Goal: Check status: Check status

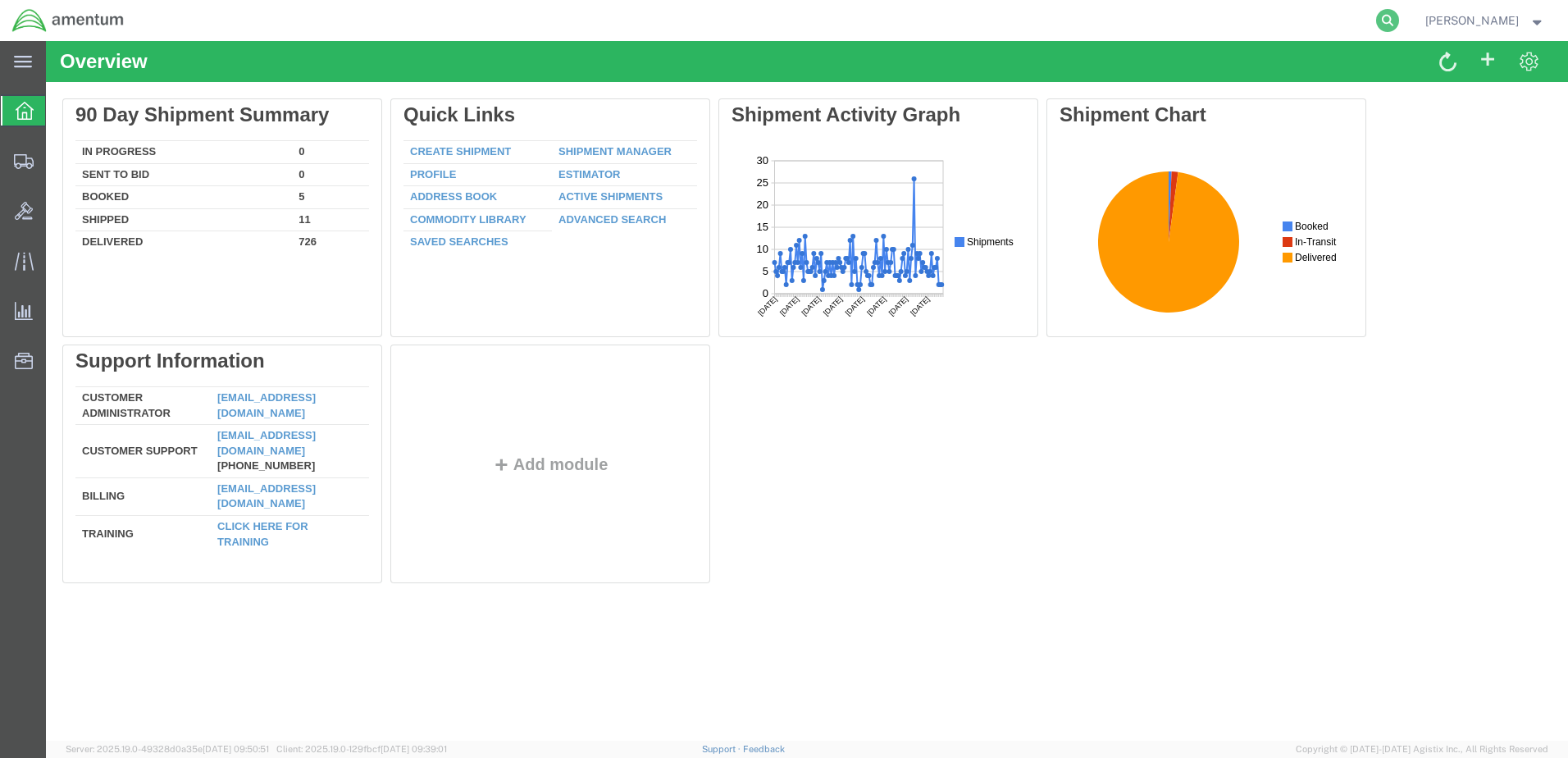
click at [1400, 19] on icon at bounding box center [1388, 20] width 23 height 23
click at [981, 18] on input "search" at bounding box center [1127, 20] width 499 height 40
type input "393272370520"
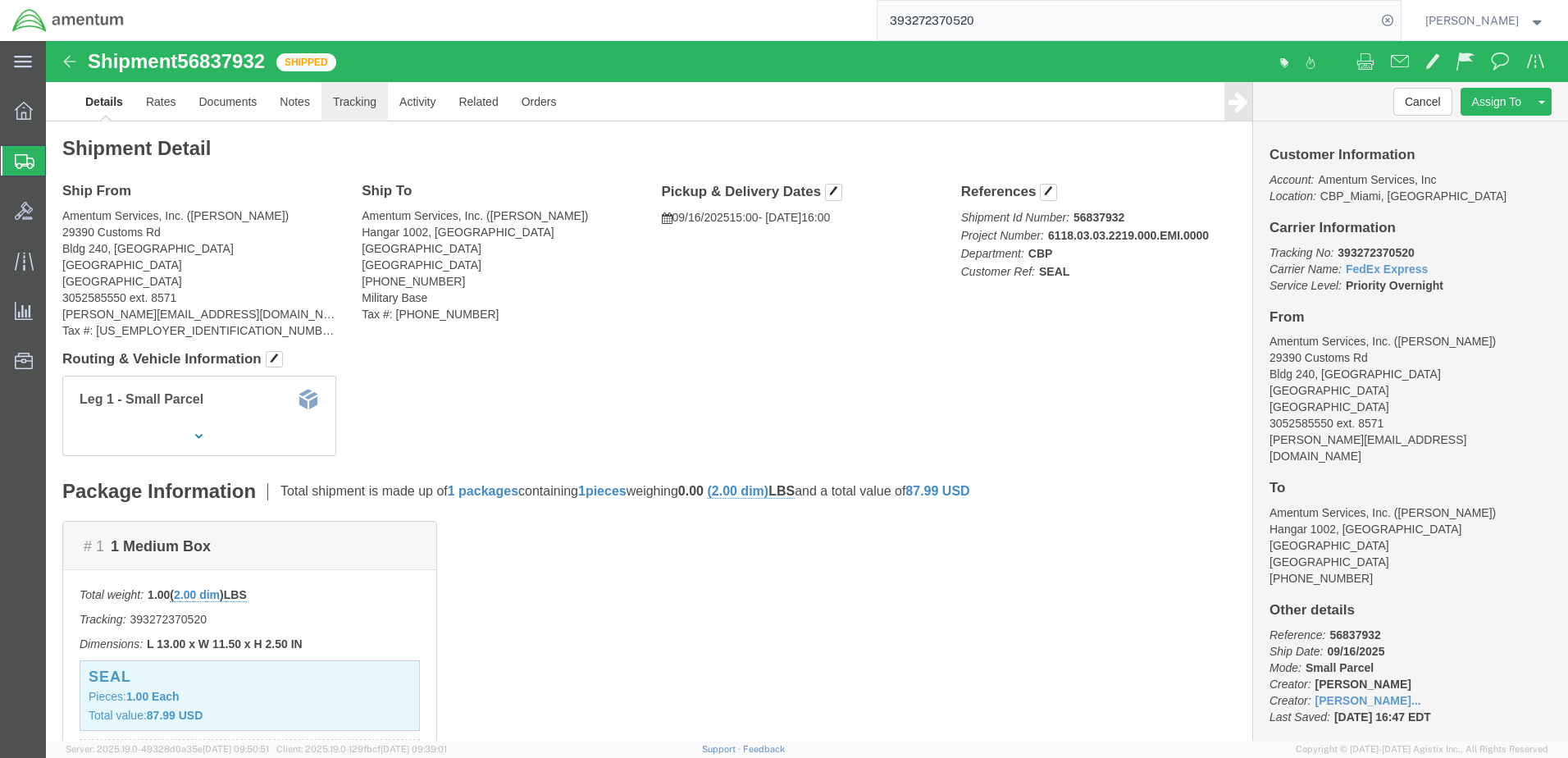
click link "Tracking"
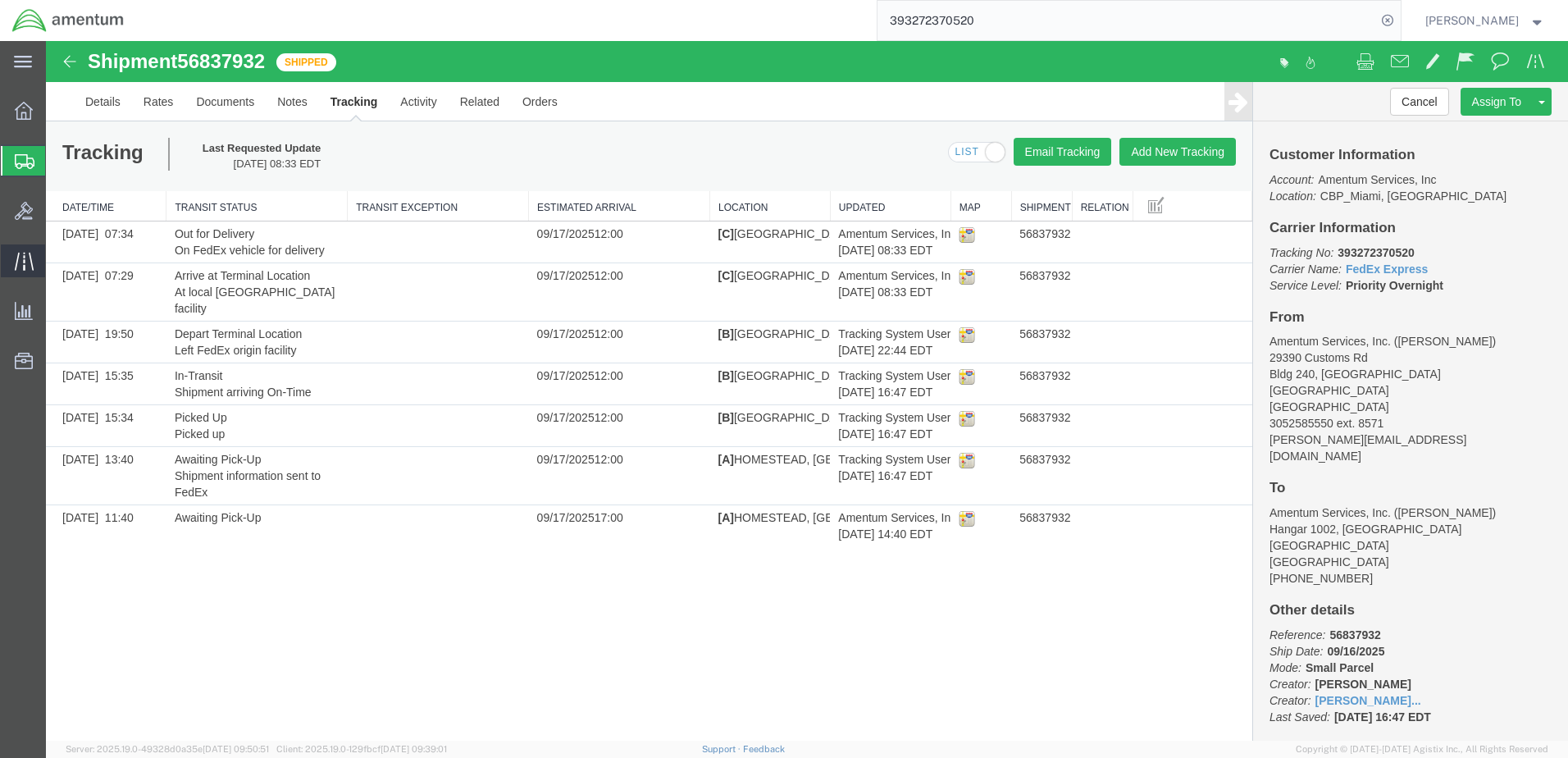
click at [20, 257] on icon at bounding box center [24, 261] width 19 height 19
click at [27, 262] on icon at bounding box center [24, 261] width 19 height 19
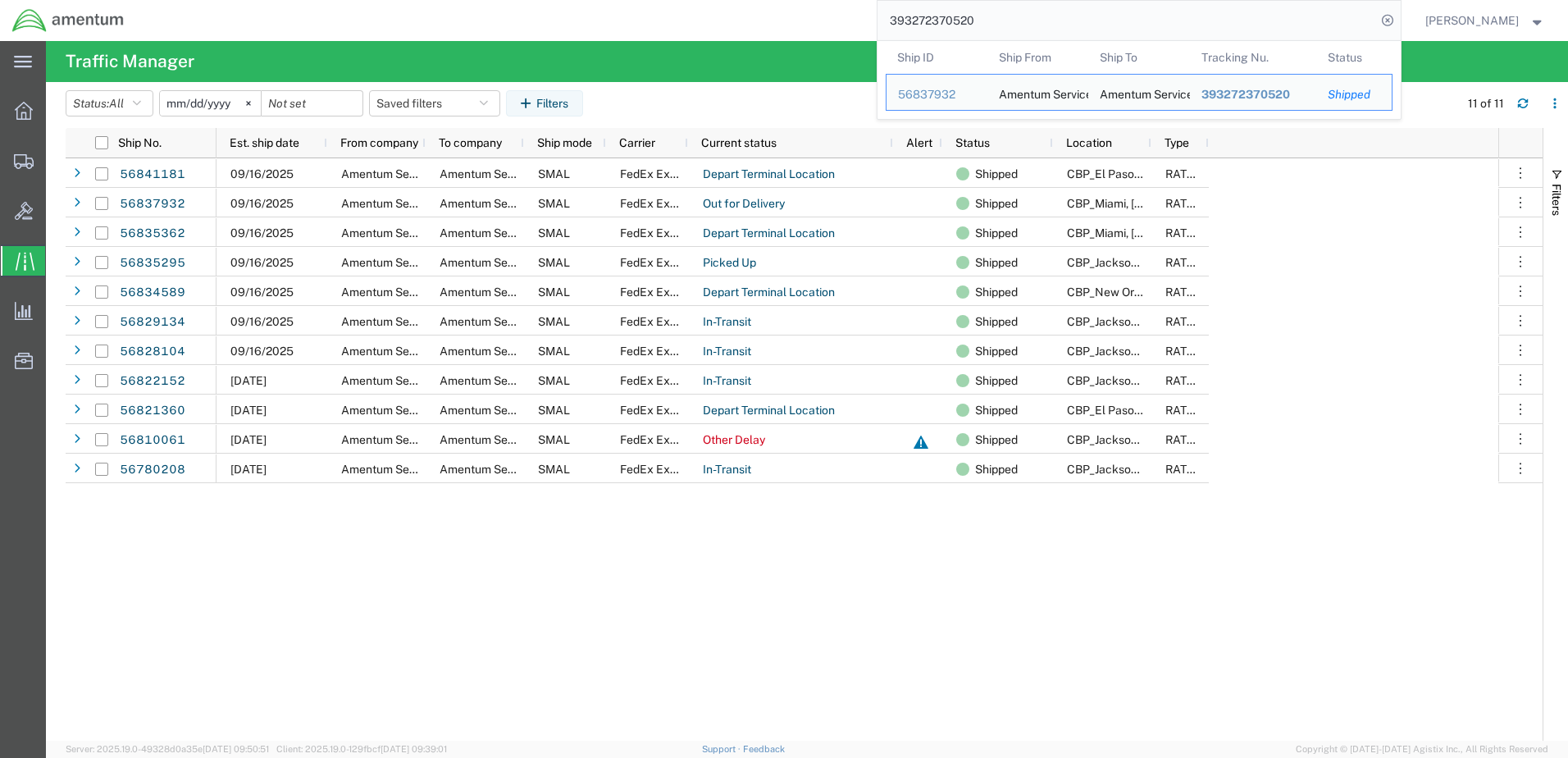
click at [1030, 28] on input "393272370520" at bounding box center [1127, 20] width 499 height 40
click at [953, 94] on div "56837932" at bounding box center [937, 95] width 78 height 17
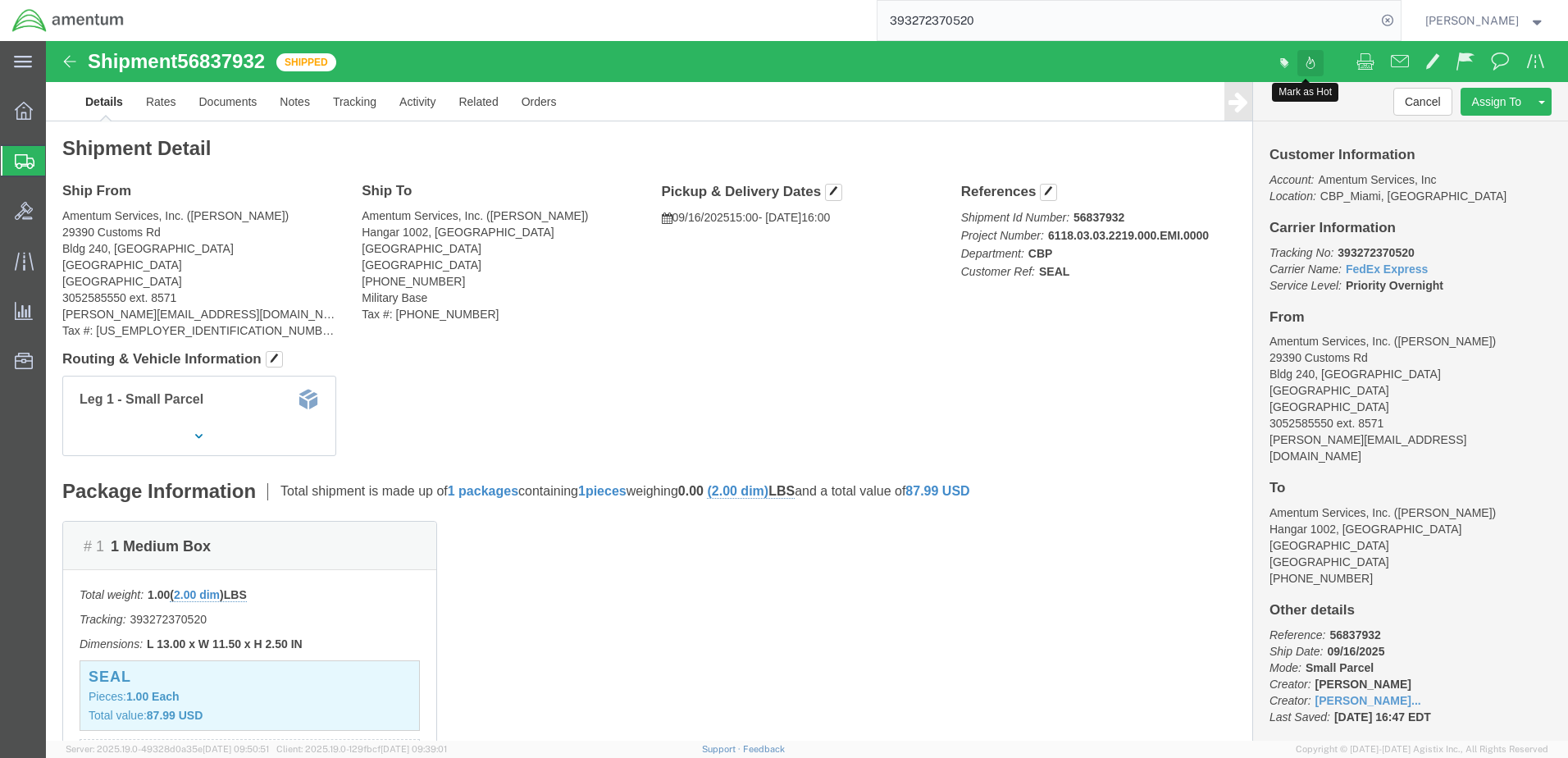
click span
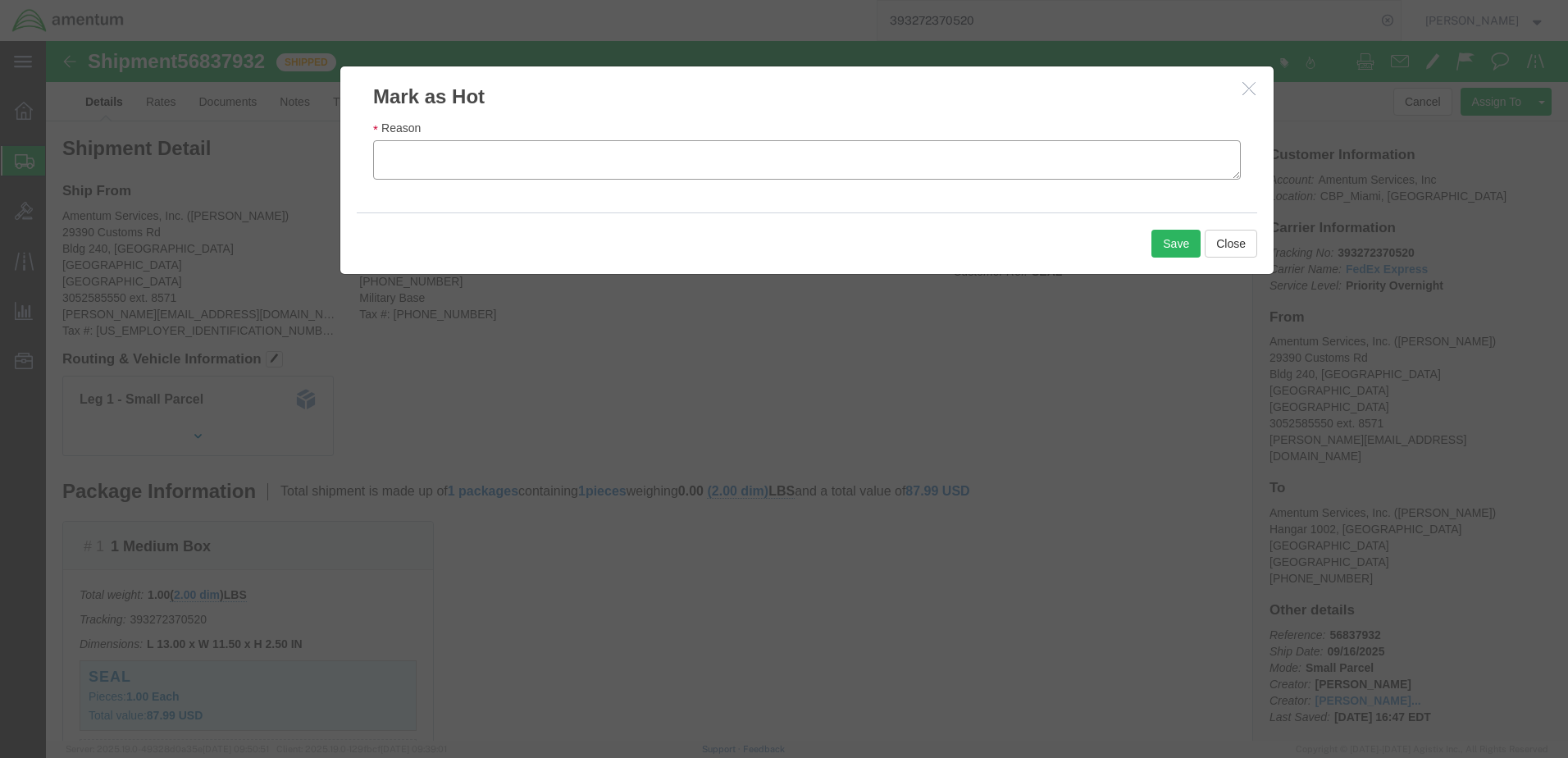
click textarea "Reason"
type textarea "Urgently needed."
click button "Save"
